Goal: Task Accomplishment & Management: Manage account settings

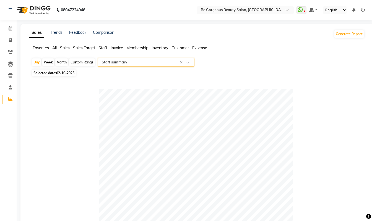
select select "csv"
click at [10, 28] on icon at bounding box center [11, 28] width 4 height 4
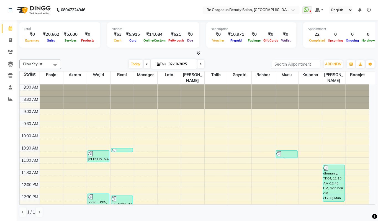
click at [199, 54] on icon at bounding box center [198, 53] width 4 height 4
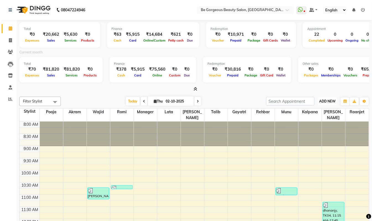
click at [330, 101] on span "ADD NEW" at bounding box center [327, 101] width 16 height 4
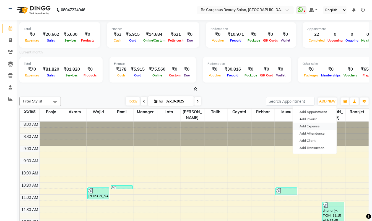
click at [312, 126] on link "Add Expense" at bounding box center [315, 126] width 44 height 7
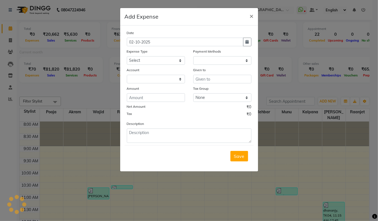
select select "1"
select select "4333"
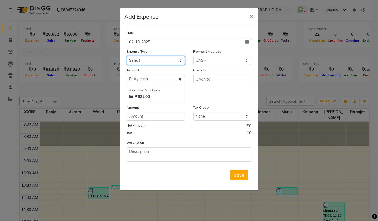
click at [161, 62] on select "Select Advance Salary Bank charges Car maintenance Cash transfer to bank Cash t…" at bounding box center [156, 60] width 58 height 9
select select "18"
click at [127, 56] on select "Select Advance Salary Bank charges Car maintenance Cash transfer to bank Cash t…" at bounding box center [156, 60] width 58 height 9
drag, startPoint x: 208, startPoint y: 79, endPoint x: 226, endPoint y: 79, distance: 17.4
click at [209, 79] on input "text" at bounding box center [222, 79] width 58 height 9
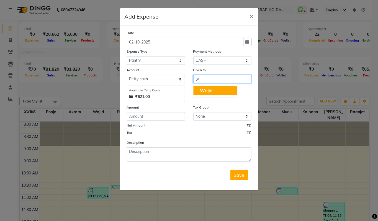
click at [228, 91] on button "W ajid" at bounding box center [215, 90] width 44 height 9
type input "Wajid"
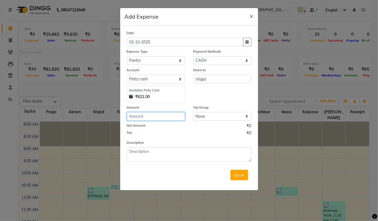
drag, startPoint x: 133, startPoint y: 117, endPoint x: 159, endPoint y: 116, distance: 25.5
click at [134, 117] on input "number" at bounding box center [156, 116] width 58 height 9
type input "160"
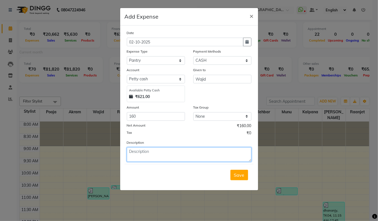
click at [152, 154] on textarea at bounding box center [189, 154] width 125 height 14
type textarea "milk pani"
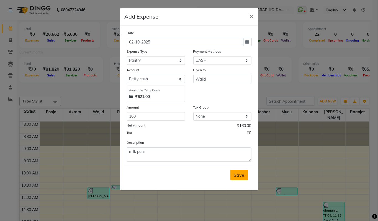
click at [240, 175] on span "Save" at bounding box center [239, 175] width 11 height 6
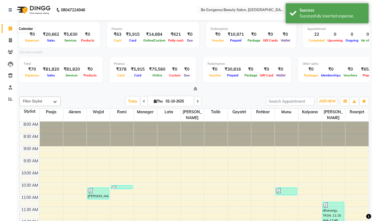
click at [9, 29] on icon at bounding box center [11, 28] width 4 height 4
click at [11, 41] on icon at bounding box center [10, 40] width 3 height 4
select select "5405"
select select "service"
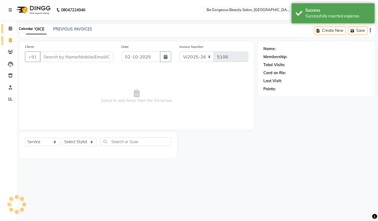
click at [9, 30] on icon at bounding box center [11, 28] width 4 height 4
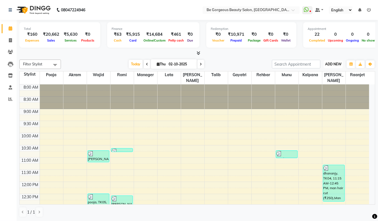
click at [335, 65] on span "ADD NEW" at bounding box center [333, 64] width 16 height 4
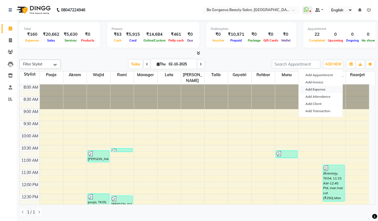
click at [315, 90] on link "Add Expense" at bounding box center [321, 89] width 44 height 7
select select "1"
select select "4333"
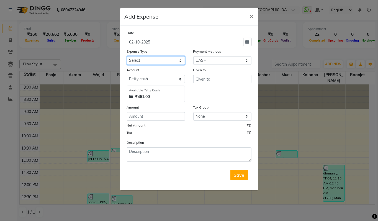
click at [151, 59] on select "Select Advance Salary Bank charges Car maintenance Cash transfer to bank Cash t…" at bounding box center [156, 60] width 58 height 9
select select "18"
click at [127, 56] on select "Select Advance Salary Bank charges Car maintenance Cash transfer to bank Cash t…" at bounding box center [156, 60] width 58 height 9
click at [198, 78] on input "text" at bounding box center [222, 79] width 58 height 9
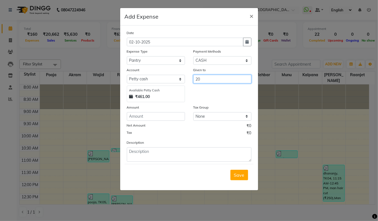
click at [206, 80] on input "20" at bounding box center [222, 79] width 58 height 9
type input "2"
drag, startPoint x: 214, startPoint y: 91, endPoint x: 112, endPoint y: 117, distance: 105.0
click at [213, 91] on button "W ajid" at bounding box center [215, 90] width 44 height 9
type input "Wajid"
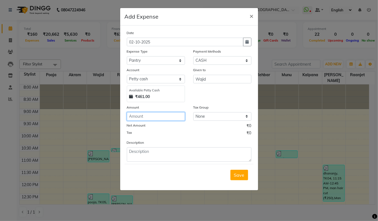
click at [133, 117] on input "number" at bounding box center [156, 116] width 58 height 9
type input "20"
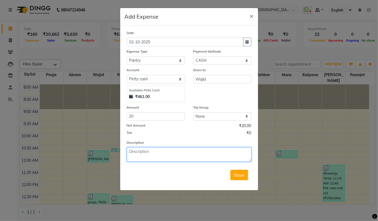
click at [138, 150] on textarea at bounding box center [189, 154] width 125 height 14
type textarea "[PERSON_NAME]"
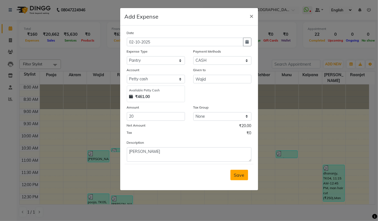
click at [245, 175] on button "Save" at bounding box center [239, 175] width 18 height 11
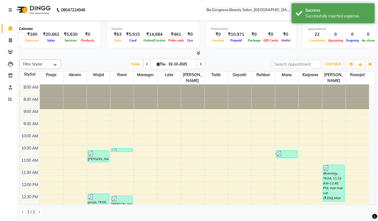
click at [10, 27] on icon at bounding box center [11, 28] width 4 height 4
click at [9, 97] on icon at bounding box center [10, 99] width 4 height 4
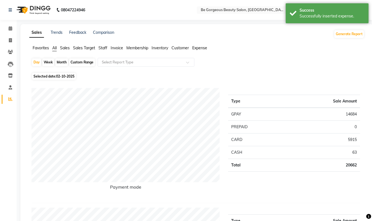
drag, startPoint x: 104, startPoint y: 48, endPoint x: 157, endPoint y: 58, distance: 54.0
click at [106, 49] on span "Staff" at bounding box center [103, 47] width 9 height 5
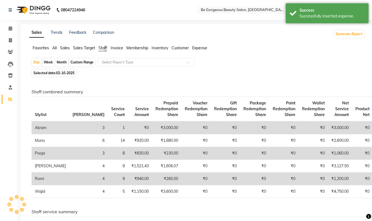
scroll to position [6, 0]
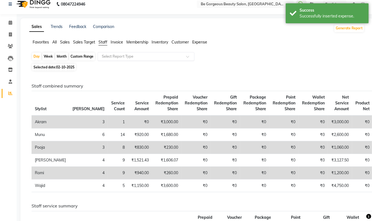
click at [118, 56] on input "text" at bounding box center [141, 57] width 80 height 6
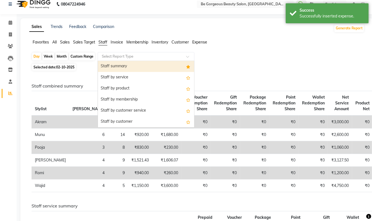
click at [110, 64] on div "Staff summary" at bounding box center [146, 66] width 96 height 11
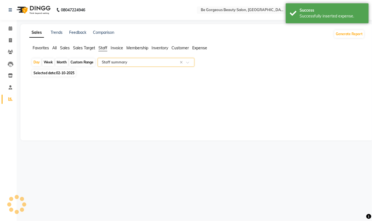
scroll to position [0, 0]
select select "csv"
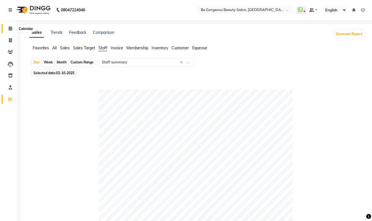
click at [11, 28] on icon at bounding box center [11, 28] width 4 height 4
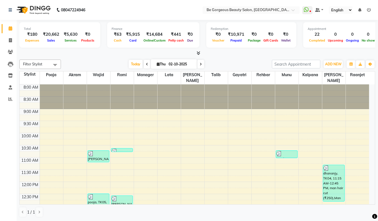
click at [197, 51] on icon at bounding box center [198, 53] width 4 height 4
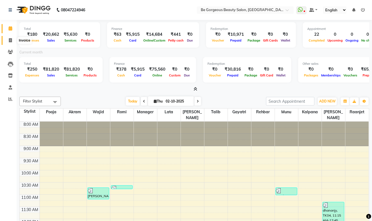
click at [9, 39] on icon at bounding box center [10, 40] width 3 height 4
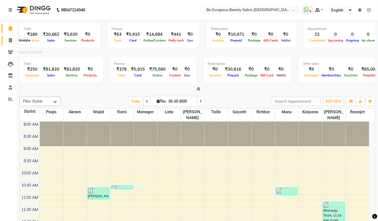
select select "5405"
select select "service"
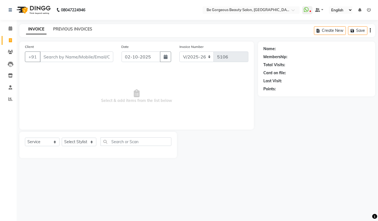
click at [77, 30] on link "PREVIOUS INVOICES" at bounding box center [72, 29] width 39 height 5
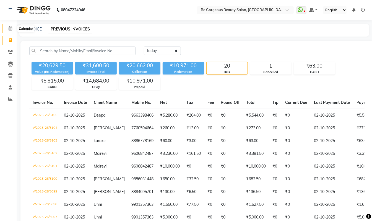
click at [12, 29] on icon at bounding box center [11, 28] width 4 height 4
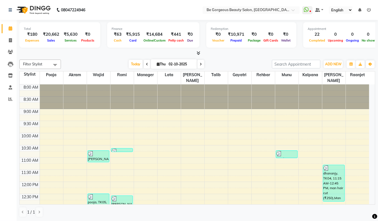
click at [199, 52] on icon at bounding box center [198, 53] width 4 height 4
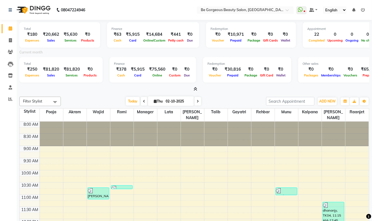
click at [363, 9] on icon at bounding box center [363, 10] width 4 height 4
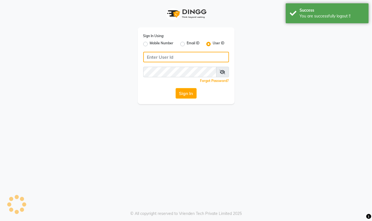
type input "94494097201"
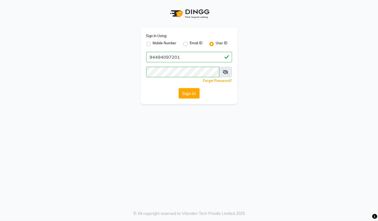
click at [153, 43] on label "Mobile Number" at bounding box center [165, 44] width 24 height 7
click at [153, 43] on input "Mobile Number" at bounding box center [155, 43] width 4 height 4
radio input "true"
radio input "false"
click at [190, 93] on button "Sign In" at bounding box center [188, 93] width 21 height 11
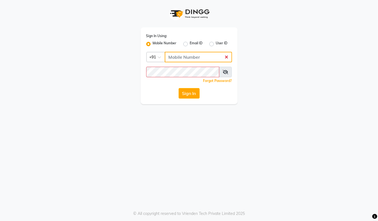
click at [188, 55] on input "Username" at bounding box center [198, 57] width 67 height 11
type input "94494097201"
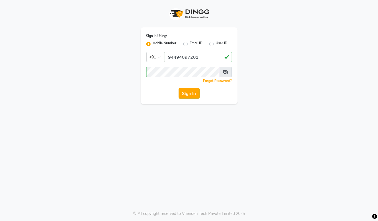
click at [192, 90] on button "Sign In" at bounding box center [188, 93] width 21 height 11
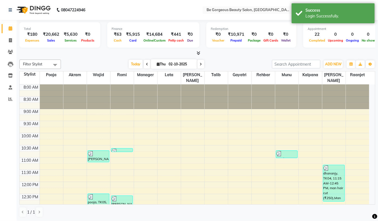
click at [198, 53] on icon at bounding box center [198, 53] width 4 height 4
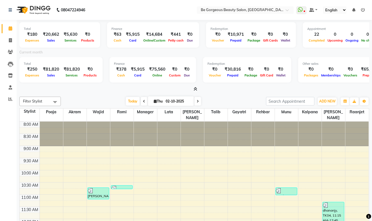
click at [363, 9] on icon at bounding box center [363, 10] width 4 height 4
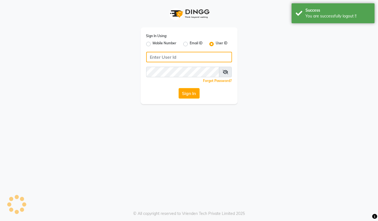
type input "94494097201"
